Goal: Task Accomplishment & Management: Manage account settings

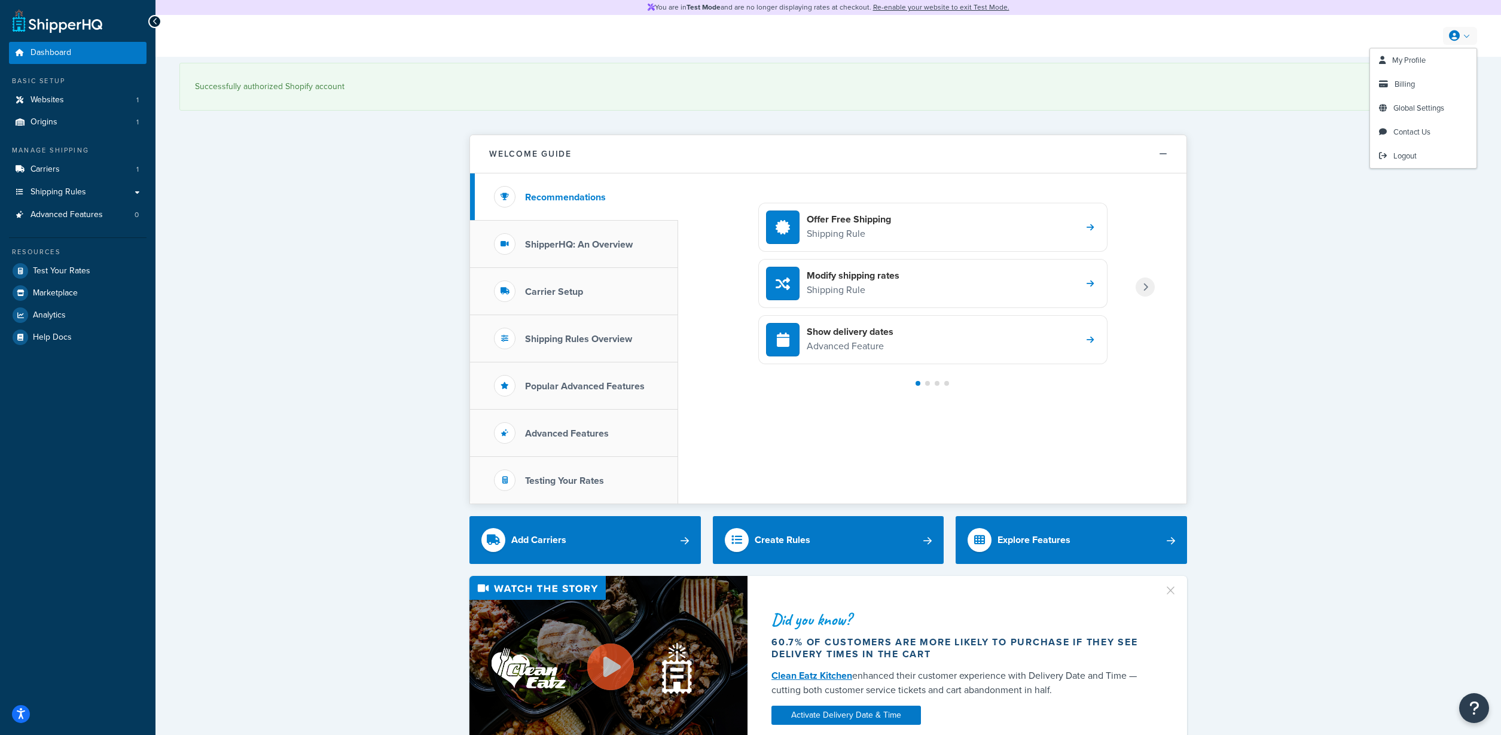
click at [1455, 37] on icon at bounding box center [1454, 36] width 11 height 11
click at [1444, 63] on link "My Profile" at bounding box center [1423, 60] width 106 height 24
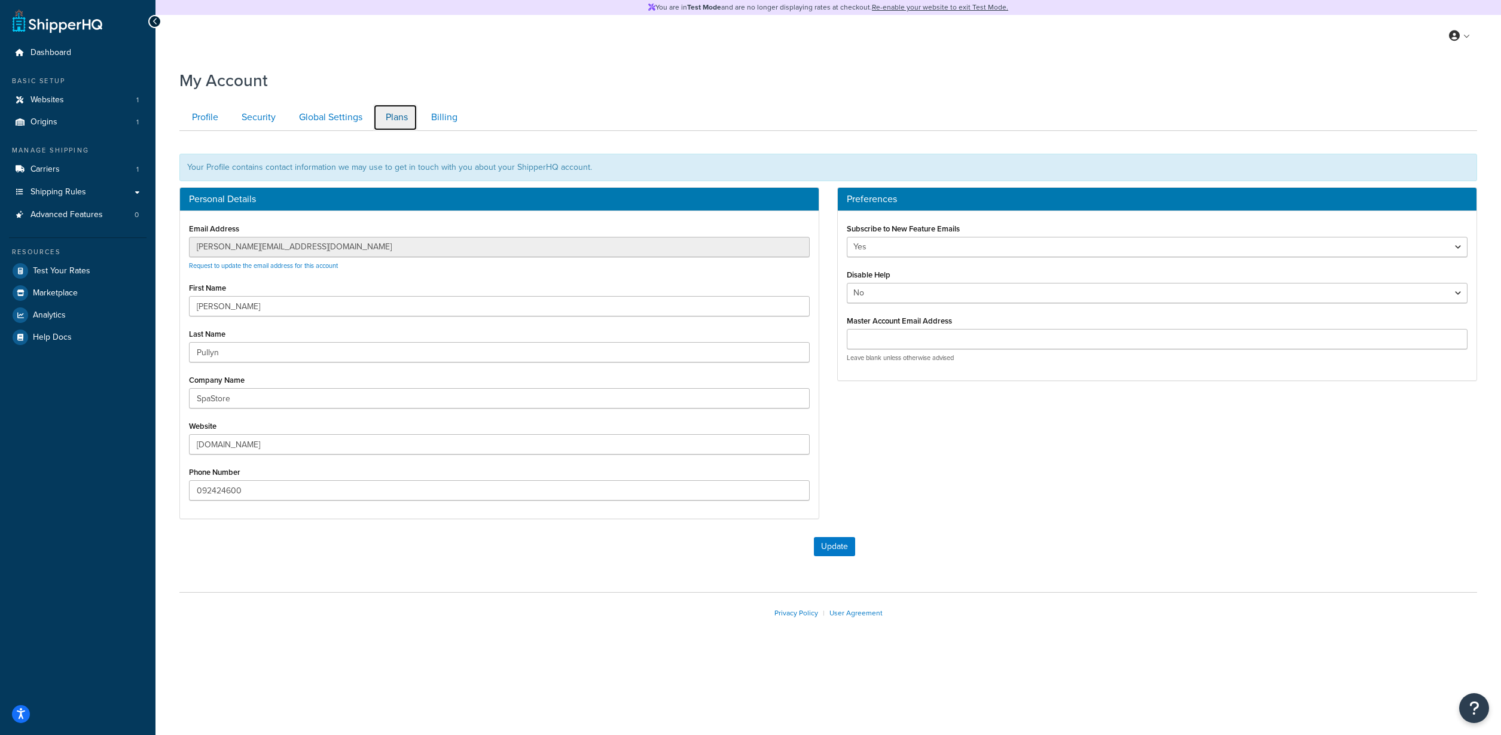
click at [386, 123] on link "Plans" at bounding box center [395, 117] width 44 height 27
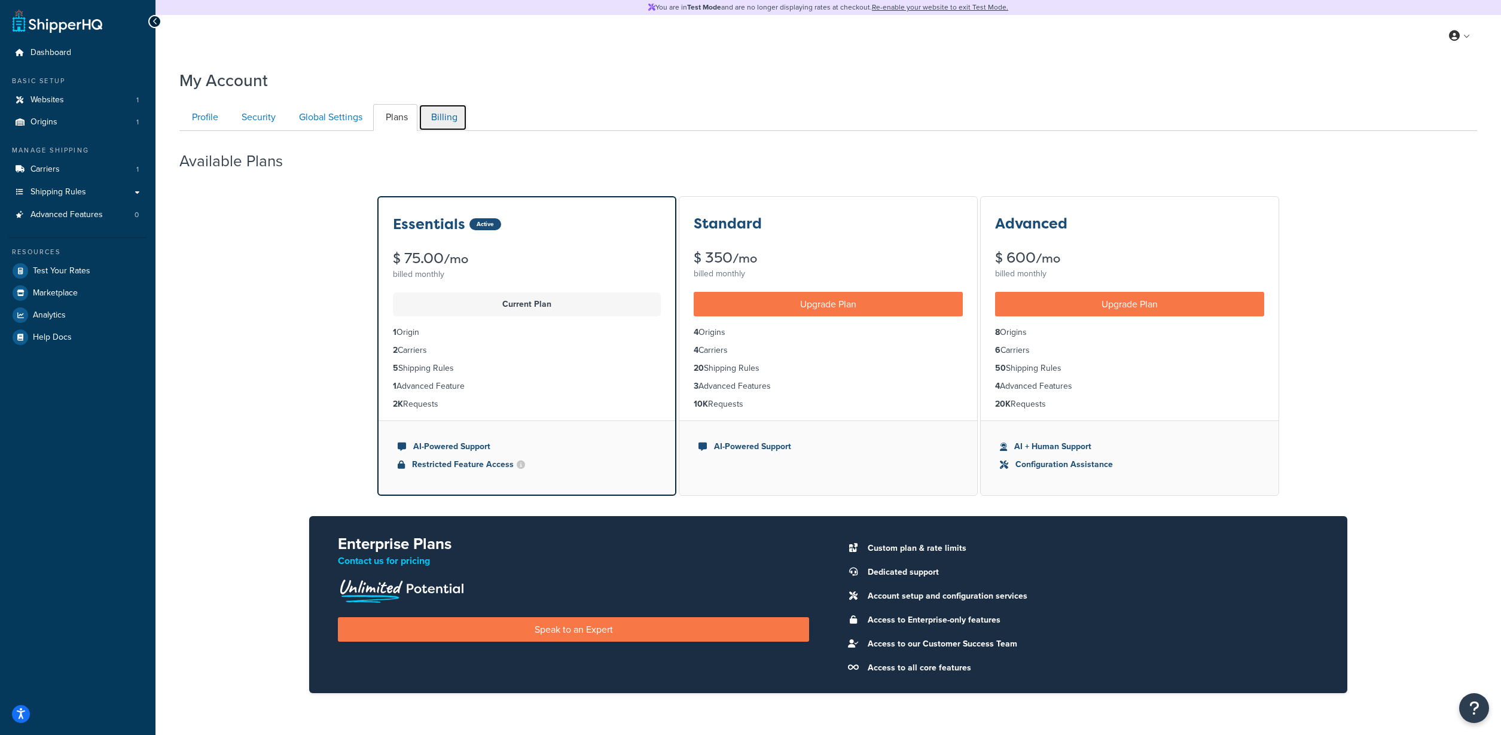
click at [441, 118] on link "Billing" at bounding box center [443, 117] width 48 height 27
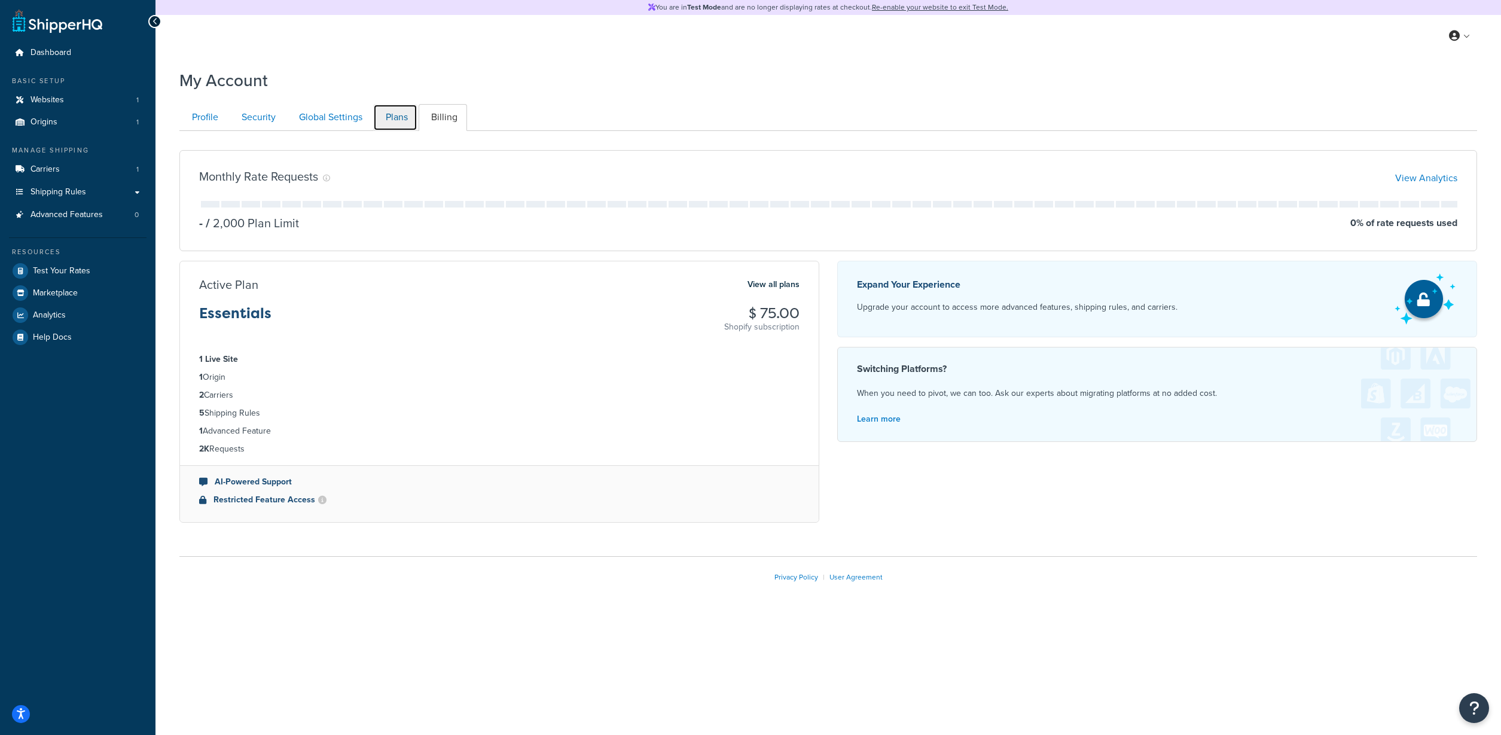
click at [386, 120] on link "Plans" at bounding box center [395, 117] width 44 height 27
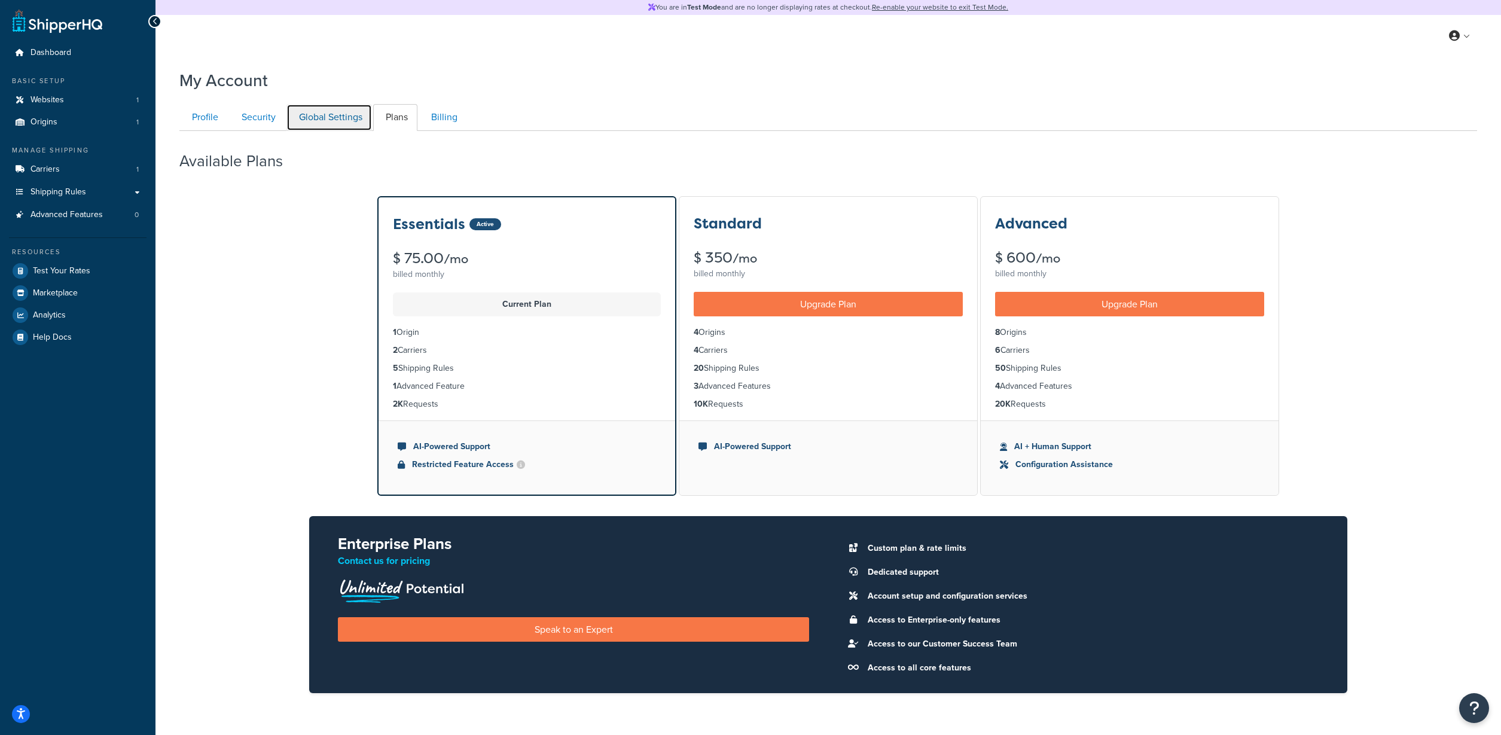
click at [337, 114] on link "Global Settings" at bounding box center [329, 117] width 86 height 27
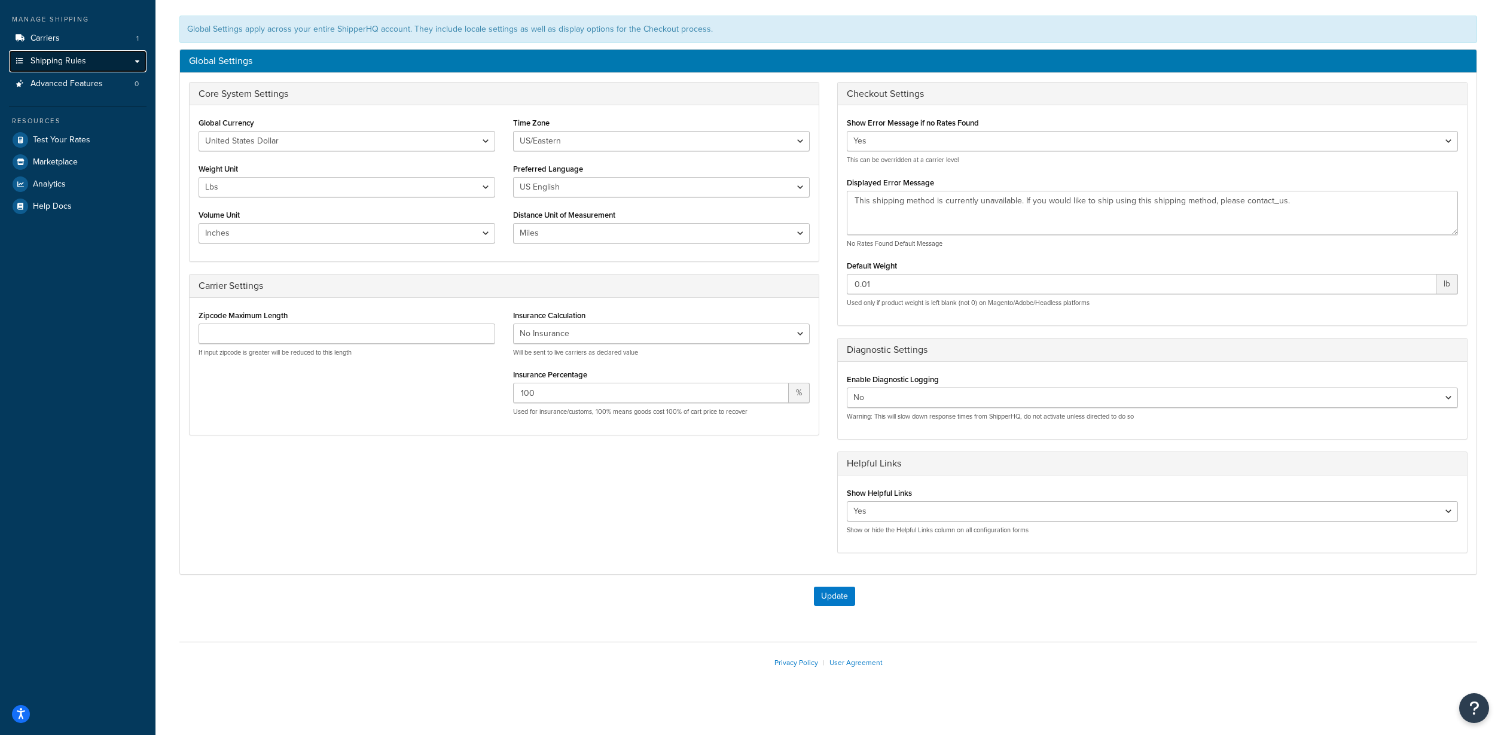
click at [111, 68] on link "Shipping Rules" at bounding box center [78, 61] width 138 height 22
